Goal: Information Seeking & Learning: Understand process/instructions

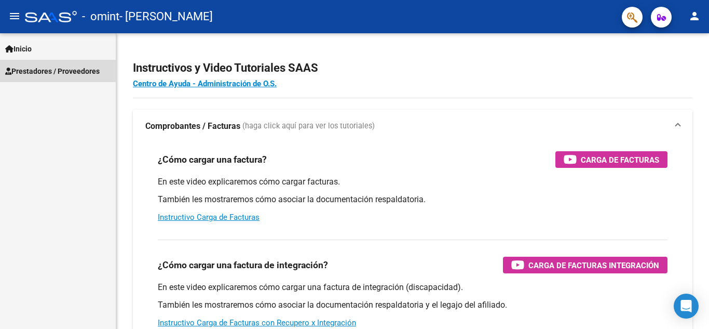
click at [45, 71] on span "Prestadores / Proveedores" at bounding box center [52, 70] width 94 height 11
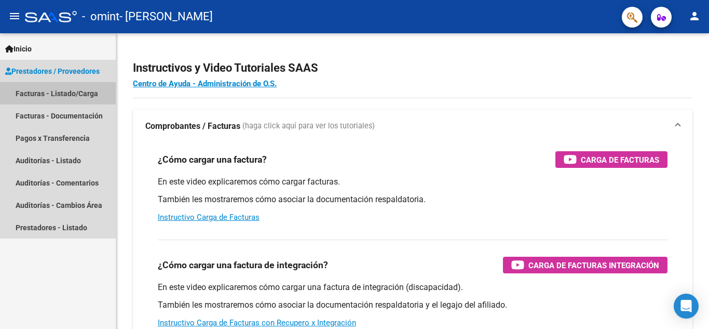
click at [52, 95] on link "Facturas - Listado/Carga" at bounding box center [58, 93] width 116 height 22
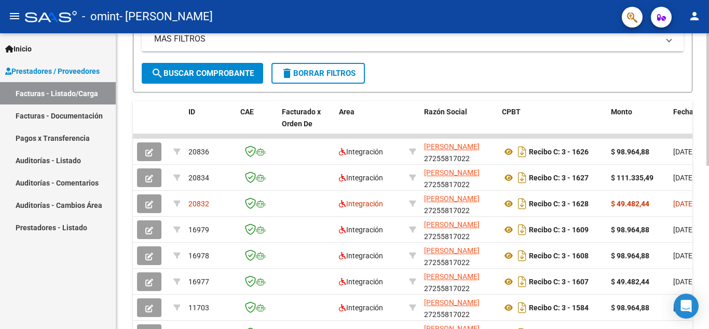
click at [701, 191] on div "Video tutorial PRESTADORES -> Listado de CPBTs Emitidos por Prestadores / Prove…" at bounding box center [413, 136] width 595 height 650
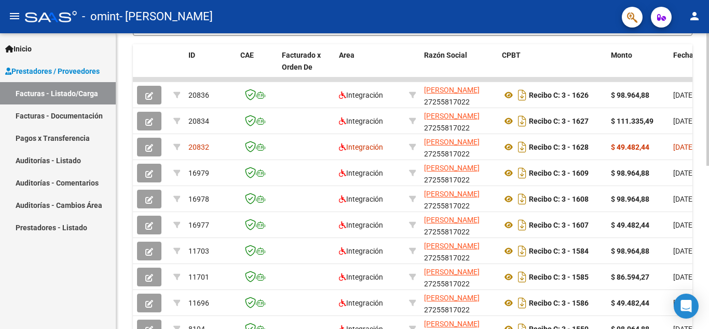
scroll to position [363, 0]
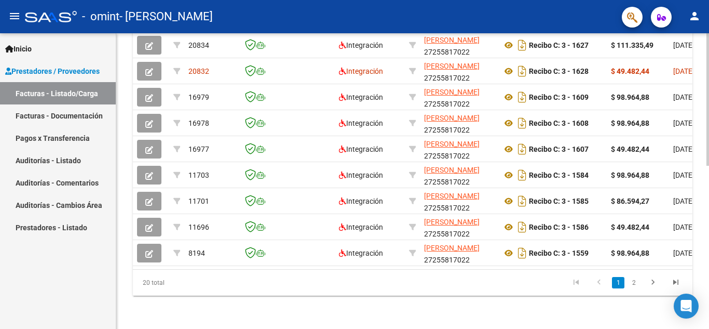
click at [705, 245] on div "Video tutorial PRESTADORES -> Listado de CPBTs Emitidos por Prestadores / Prove…" at bounding box center [413, 4] width 595 height 650
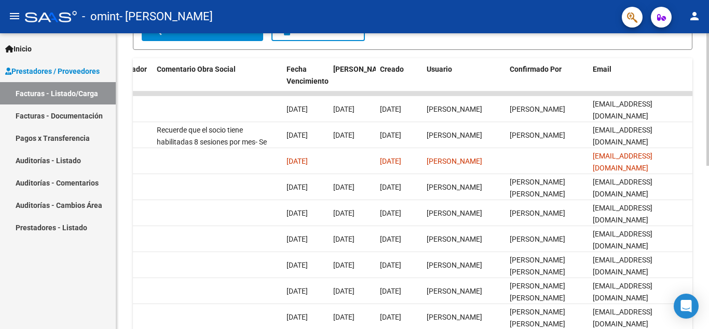
scroll to position [260, 0]
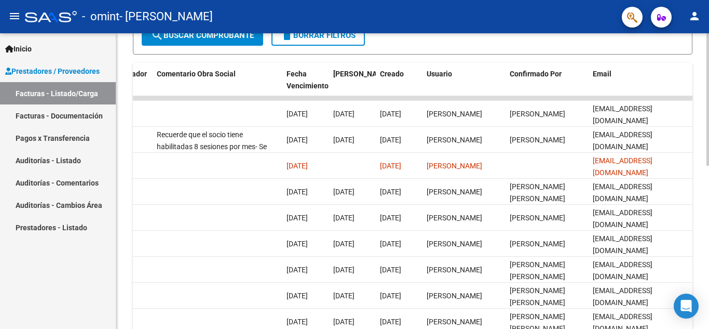
click at [707, 173] on div at bounding box center [707, 219] width 3 height 132
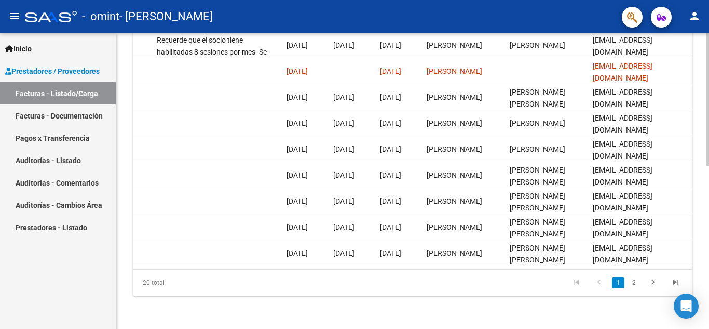
click at [703, 311] on div "Video tutorial PRESTADORES -> Listado de CPBTs Emitidos por Prestadores / Prove…" at bounding box center [413, 4] width 595 height 650
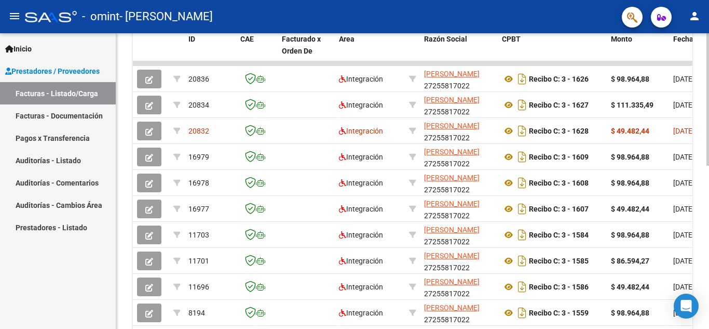
scroll to position [290, 0]
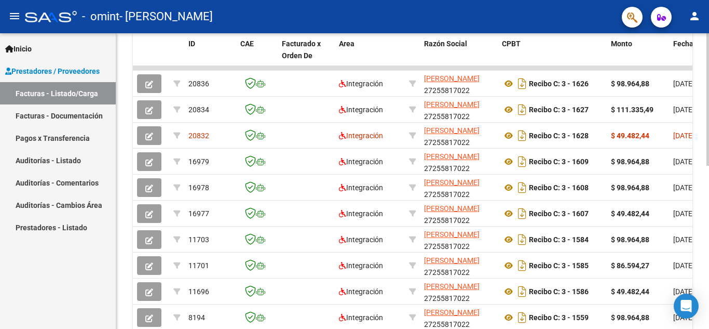
click at [708, 248] on div at bounding box center [707, 233] width 3 height 132
